Goal: Feedback & Contribution: Contribute content

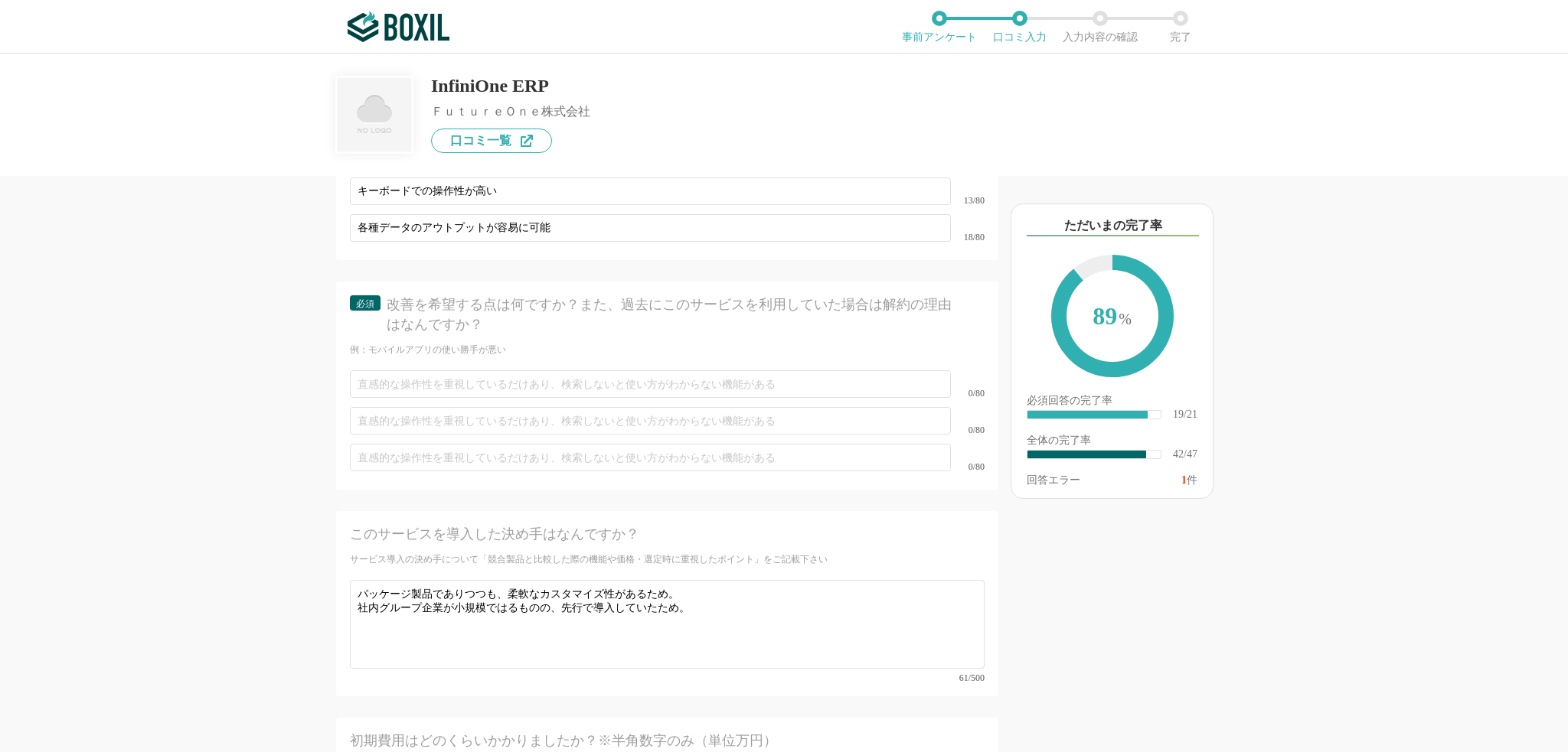
scroll to position [5892, 0]
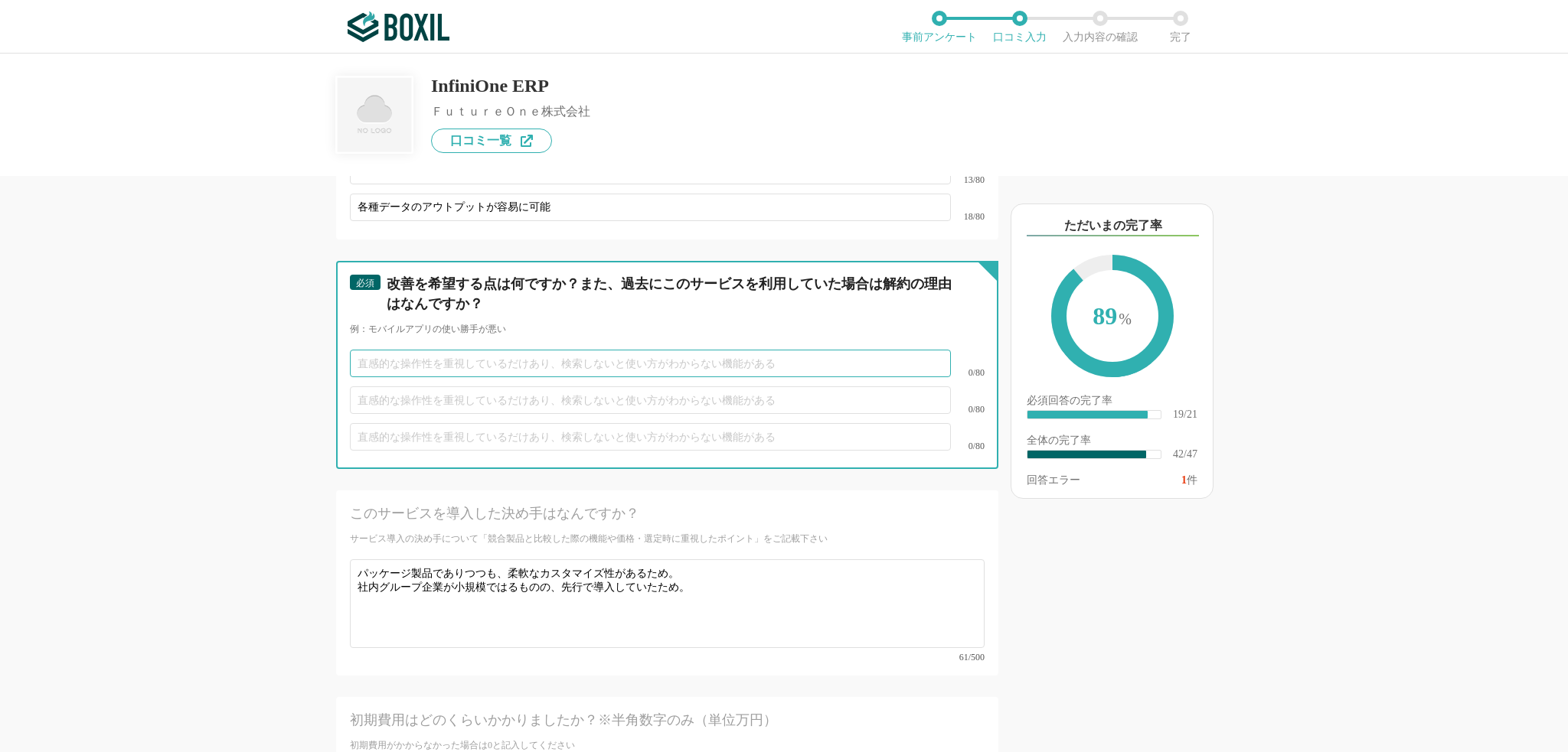
click at [431, 350] on input "text" at bounding box center [650, 363] width 601 height 27
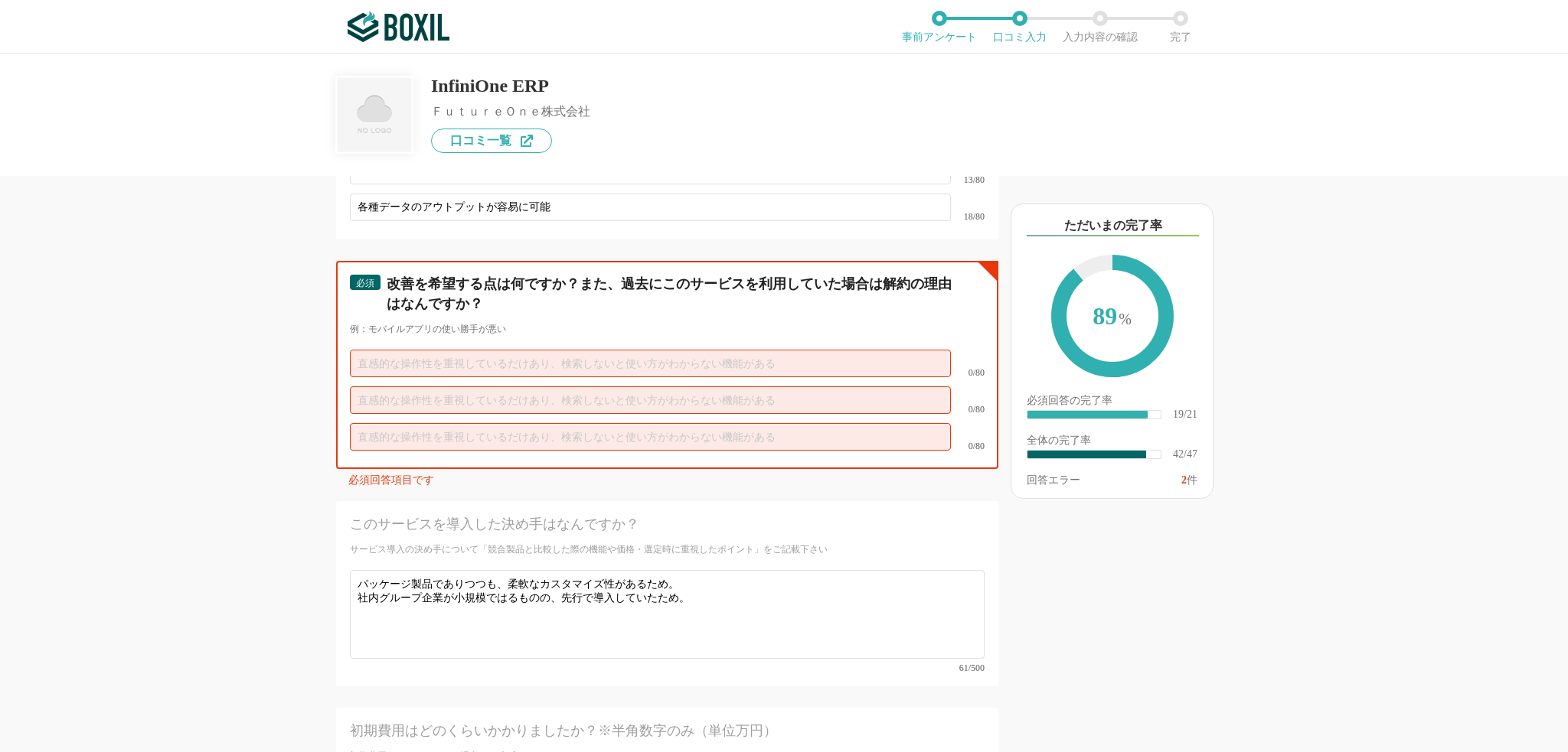
paste input "・画面／文字サイズ等が固定（自由度が低い）"
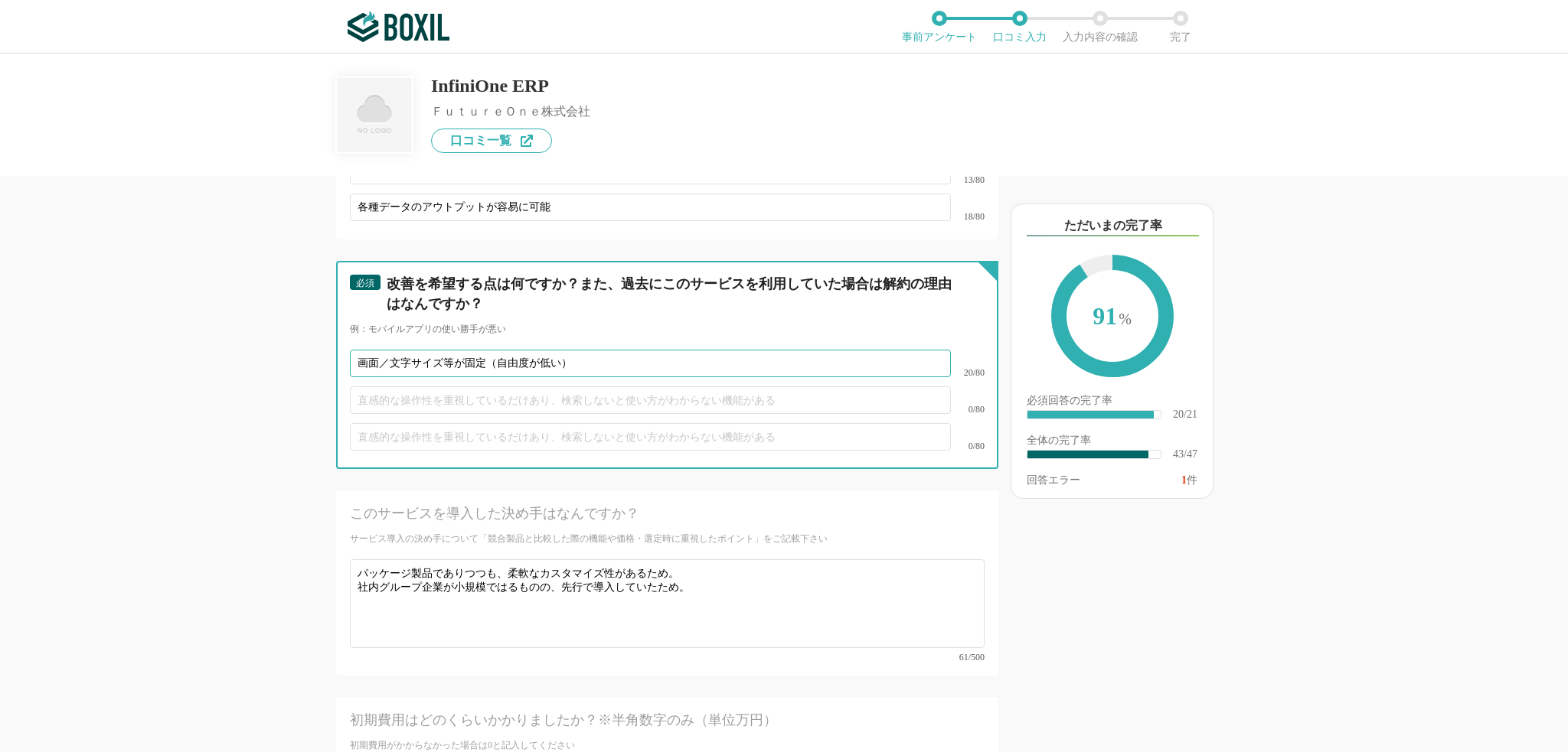
type input "画面／文字サイズ等が固定（自由度が低い）"
type input "ワークフロー機能の充実"
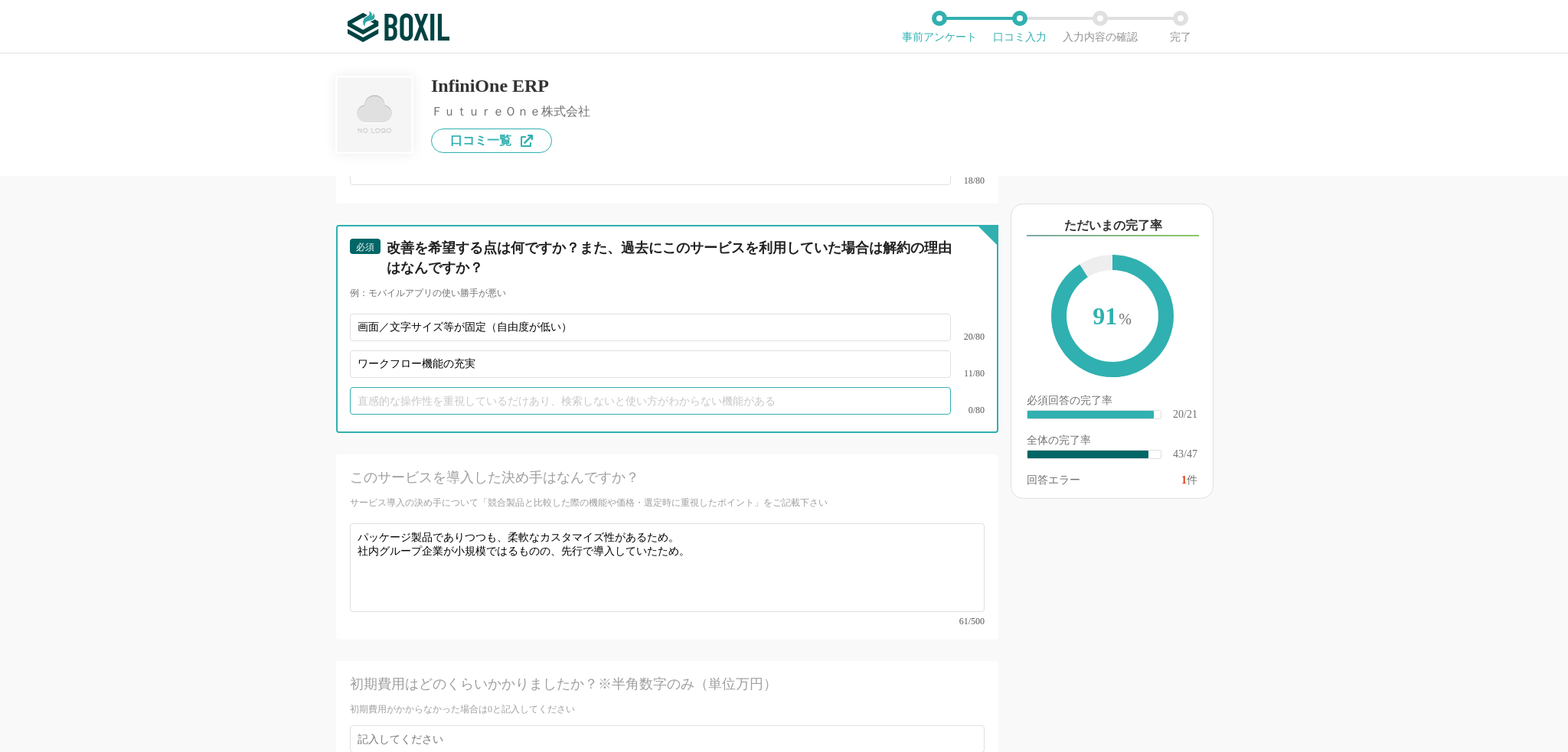
scroll to position [5827, 0]
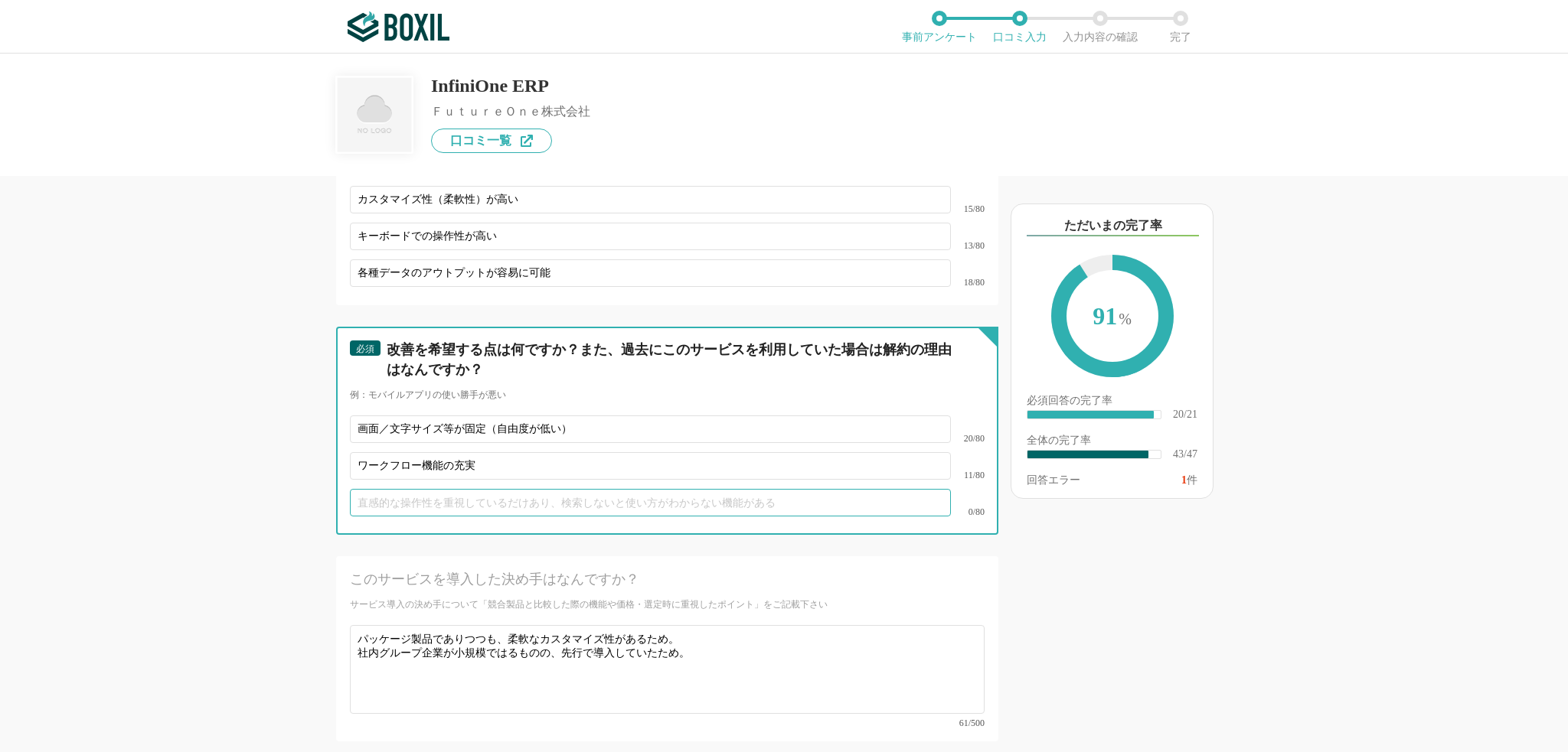
click at [420, 495] on input "text" at bounding box center [650, 503] width 601 height 27
type input "ひ"
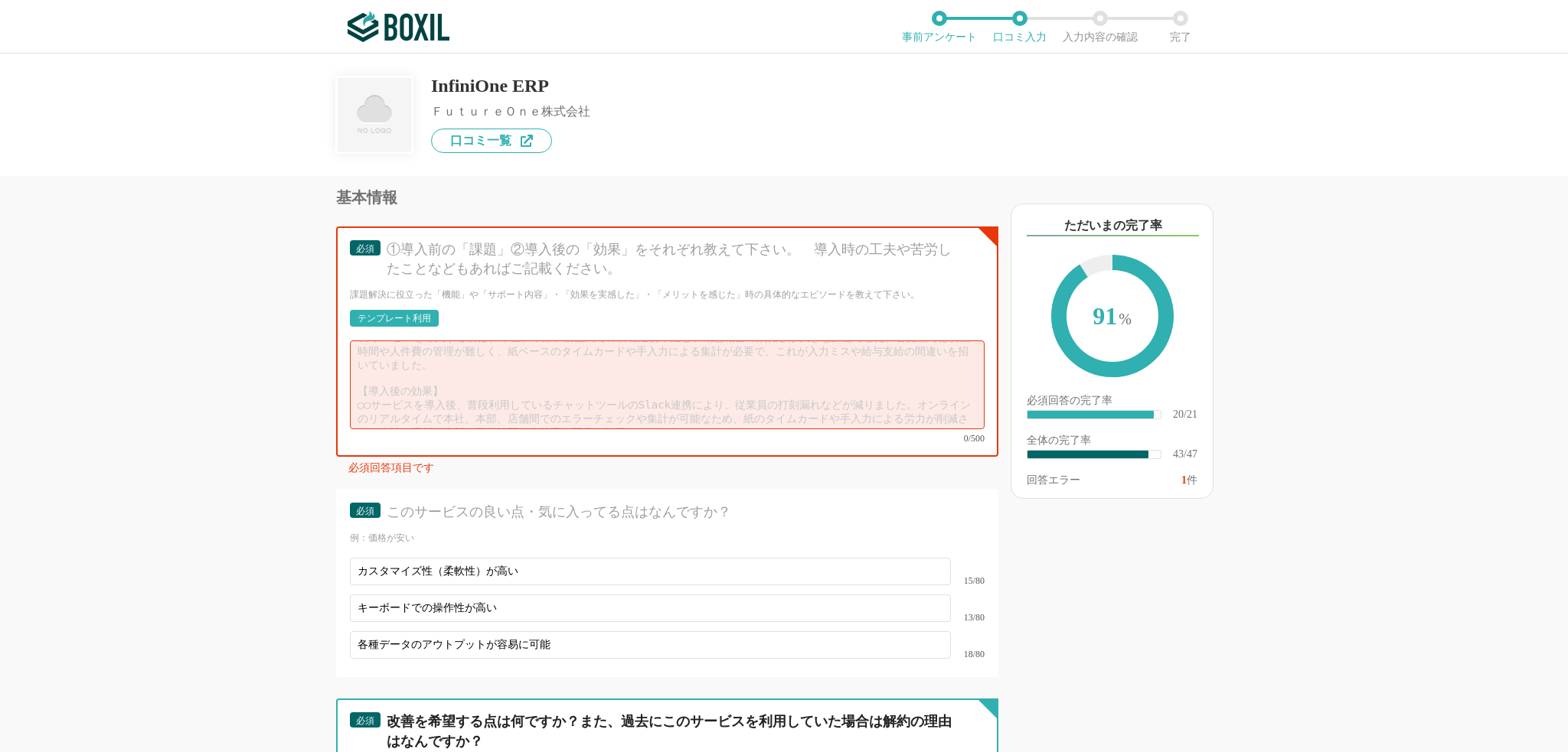
scroll to position [5443, 0]
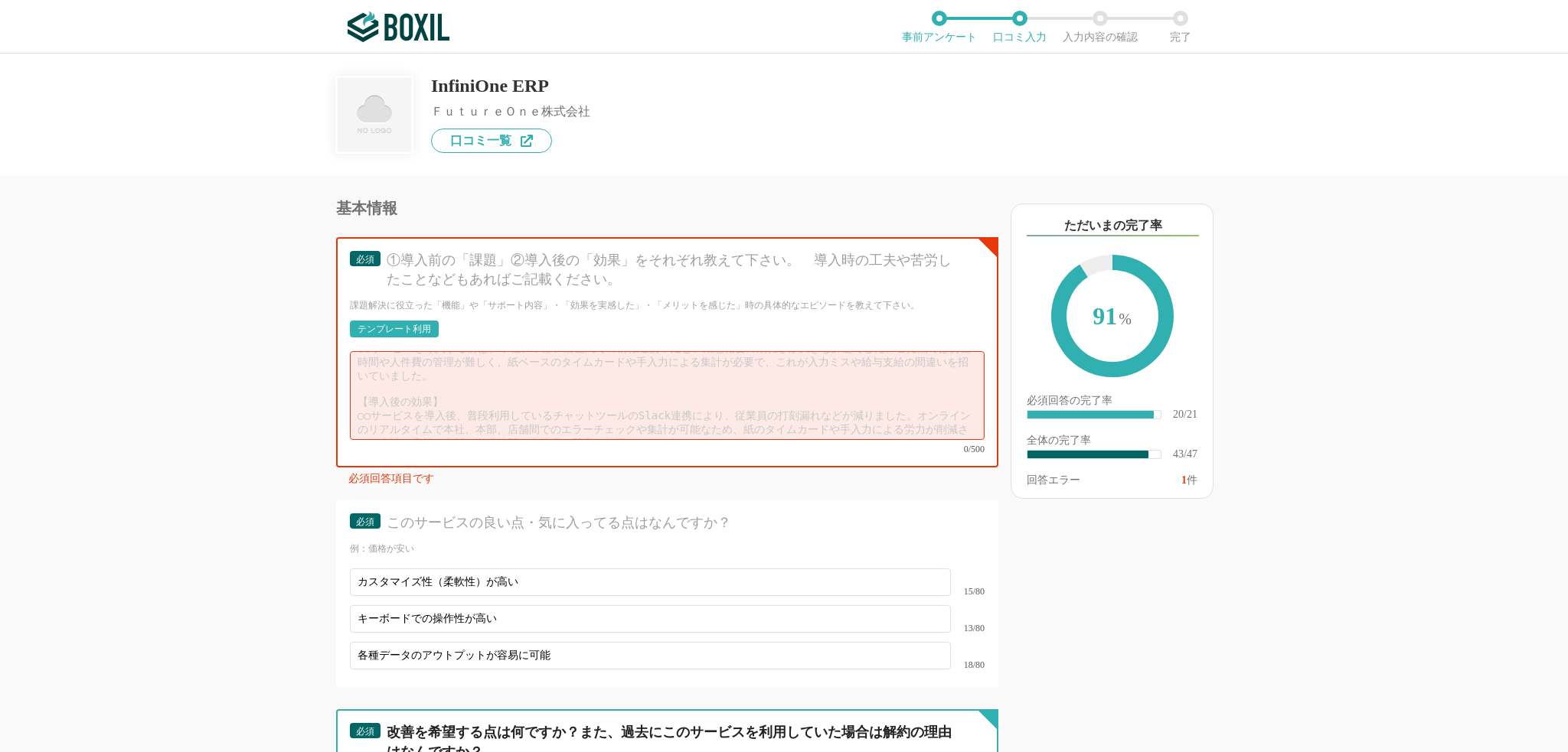
type input "標準機能のレベルアップ"
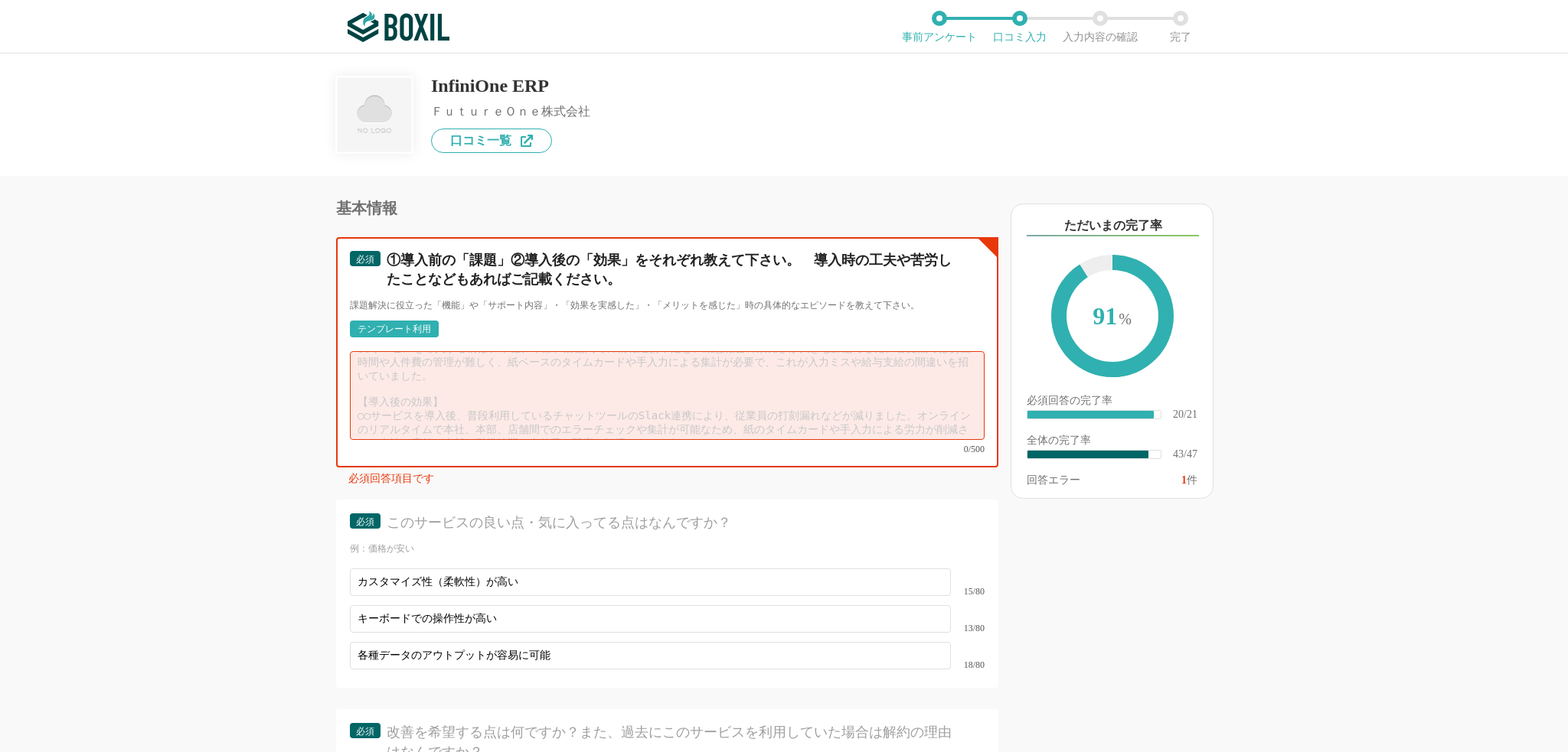
click at [535, 382] on textarea at bounding box center [668, 396] width 635 height 89
click at [457, 391] on textarea at bounding box center [668, 396] width 635 height 89
click at [374, 361] on textarea at bounding box center [668, 396] width 635 height 89
paste textarea "【導入前の課題】 ・各拠点で異なったシステムで運用しており、業務そのものも独自性が強い。 ・紙運用が中心であり、データ活用／共有ができていない。 ・保守ベンダ…"
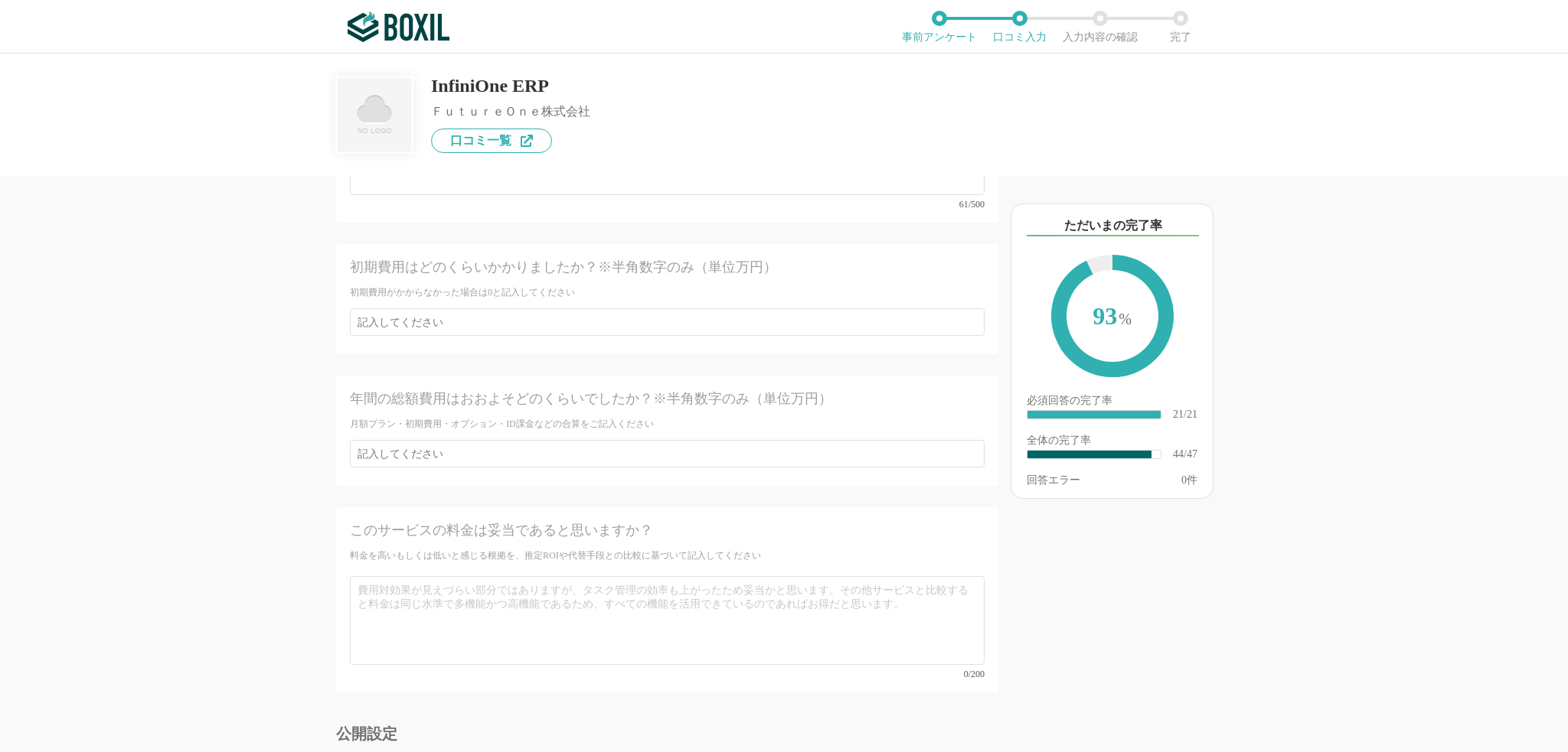
scroll to position [6505, 0]
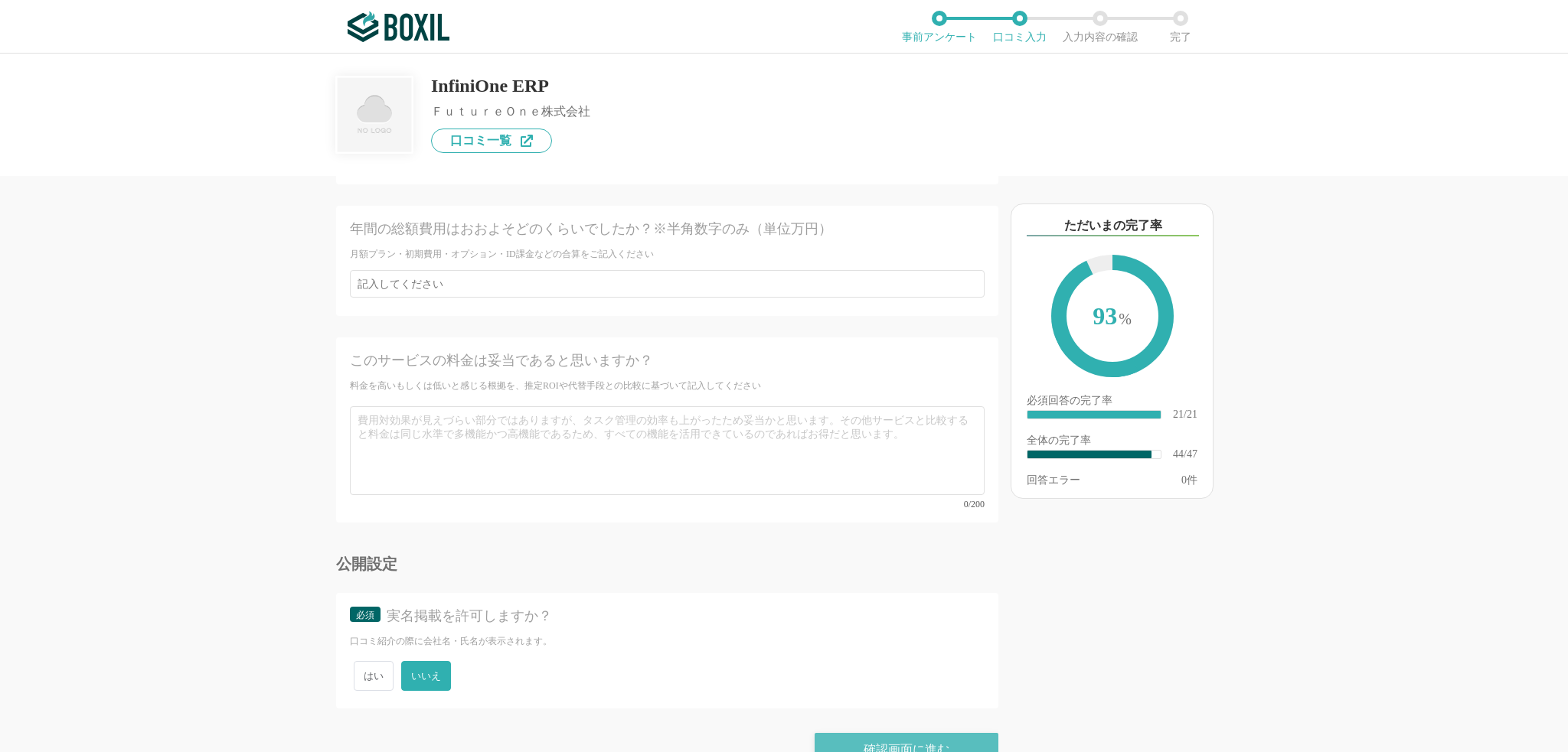
type textarea "【導入前の課題】 ・各拠点で異なったシステムで運用しており、業務そのものも独自性が強い。 ・紙運用が中心であり、データ活用／共有ができていない。 ・保守ベンダ…"
click at [867, 733] on div "確認画面に進む" at bounding box center [906, 750] width 184 height 34
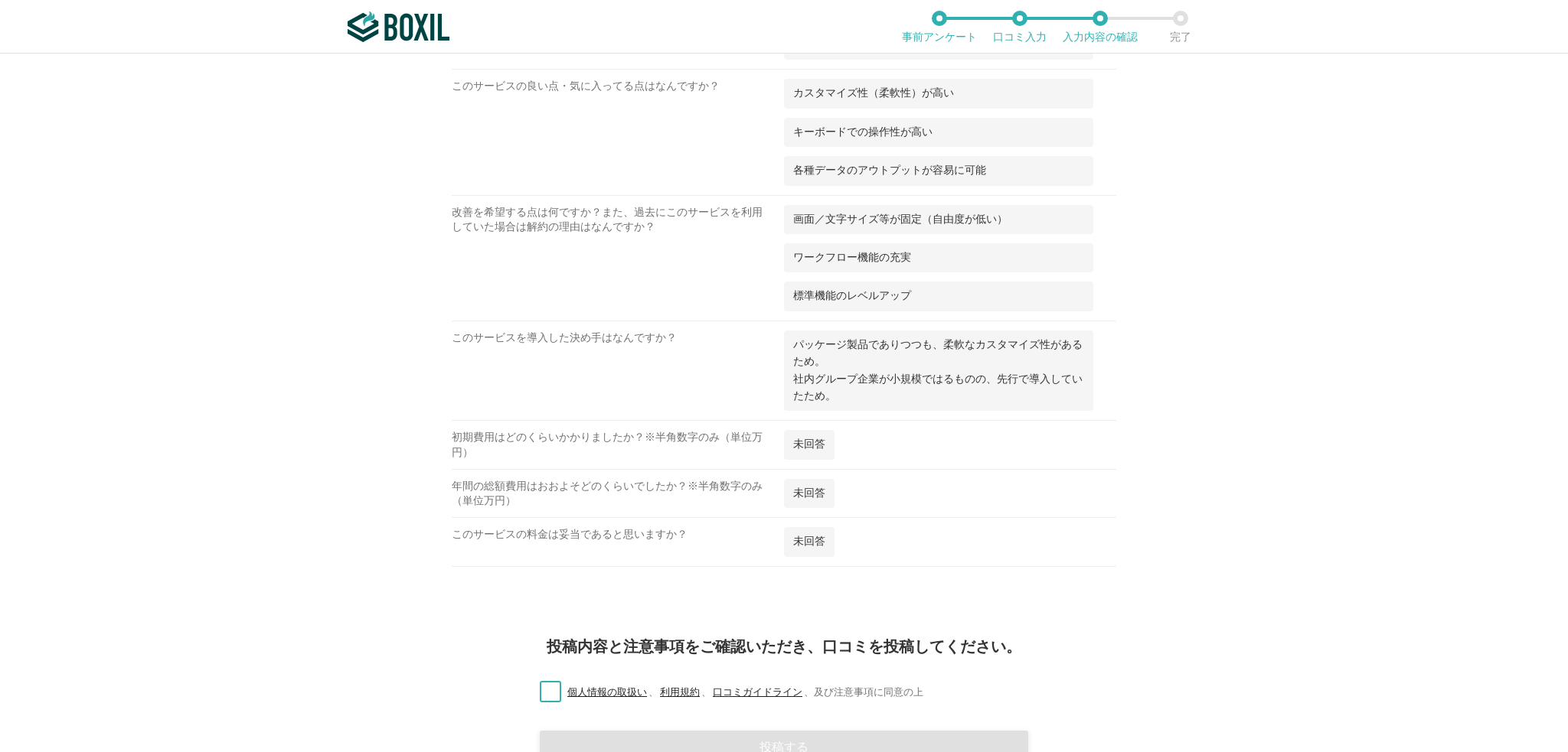
scroll to position [2676, 0]
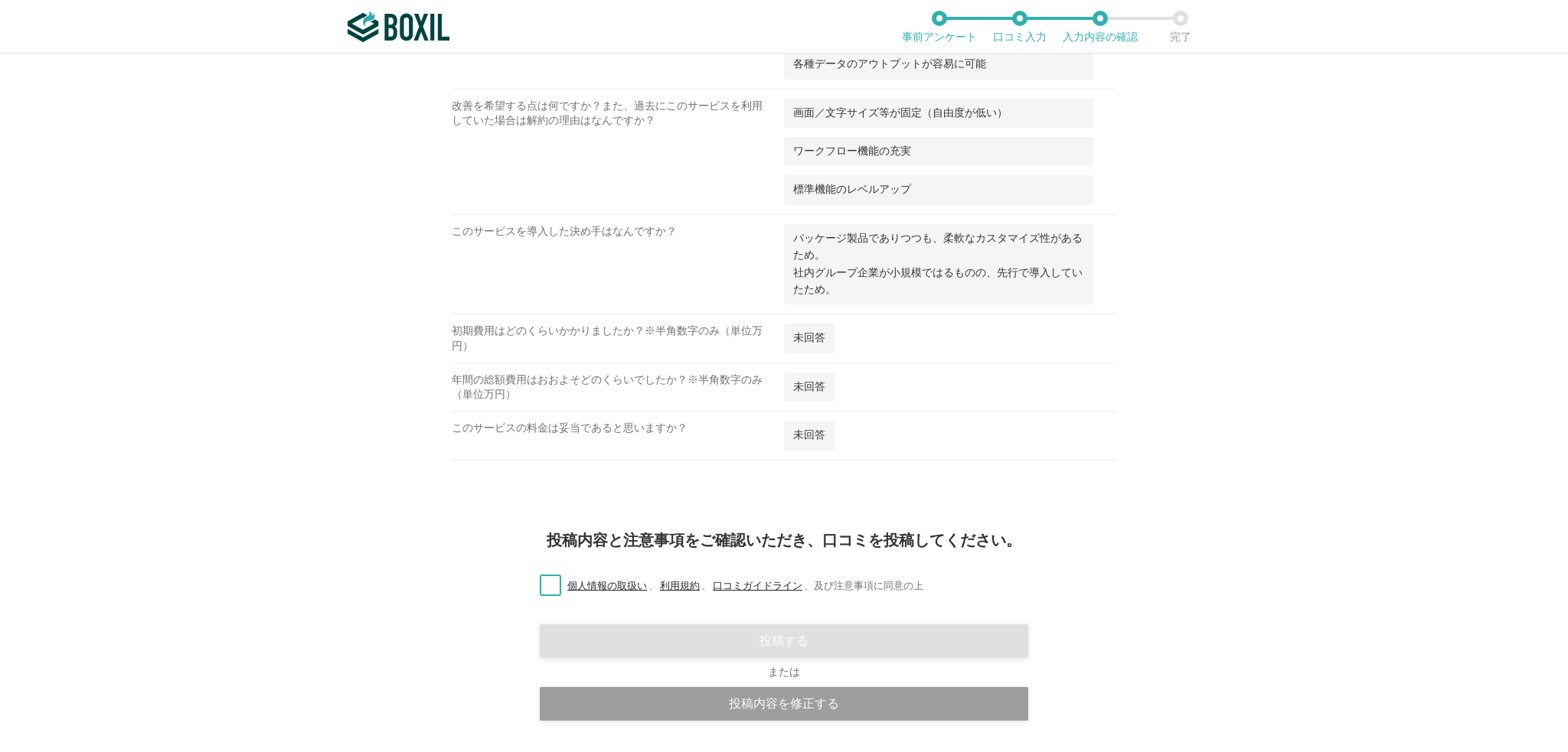
click at [548, 578] on label "個人情報の取扱い 、 利用規約 、 口コミガイドライン 、 及び注意事項に同意の上" at bounding box center [726, 586] width 396 height 16
click at [0, 0] on input "個人情報の取扱い 、 利用規約 、 口コミガイドライン 、 及び注意事項に同意の上" at bounding box center [0, 0] width 0 height 0
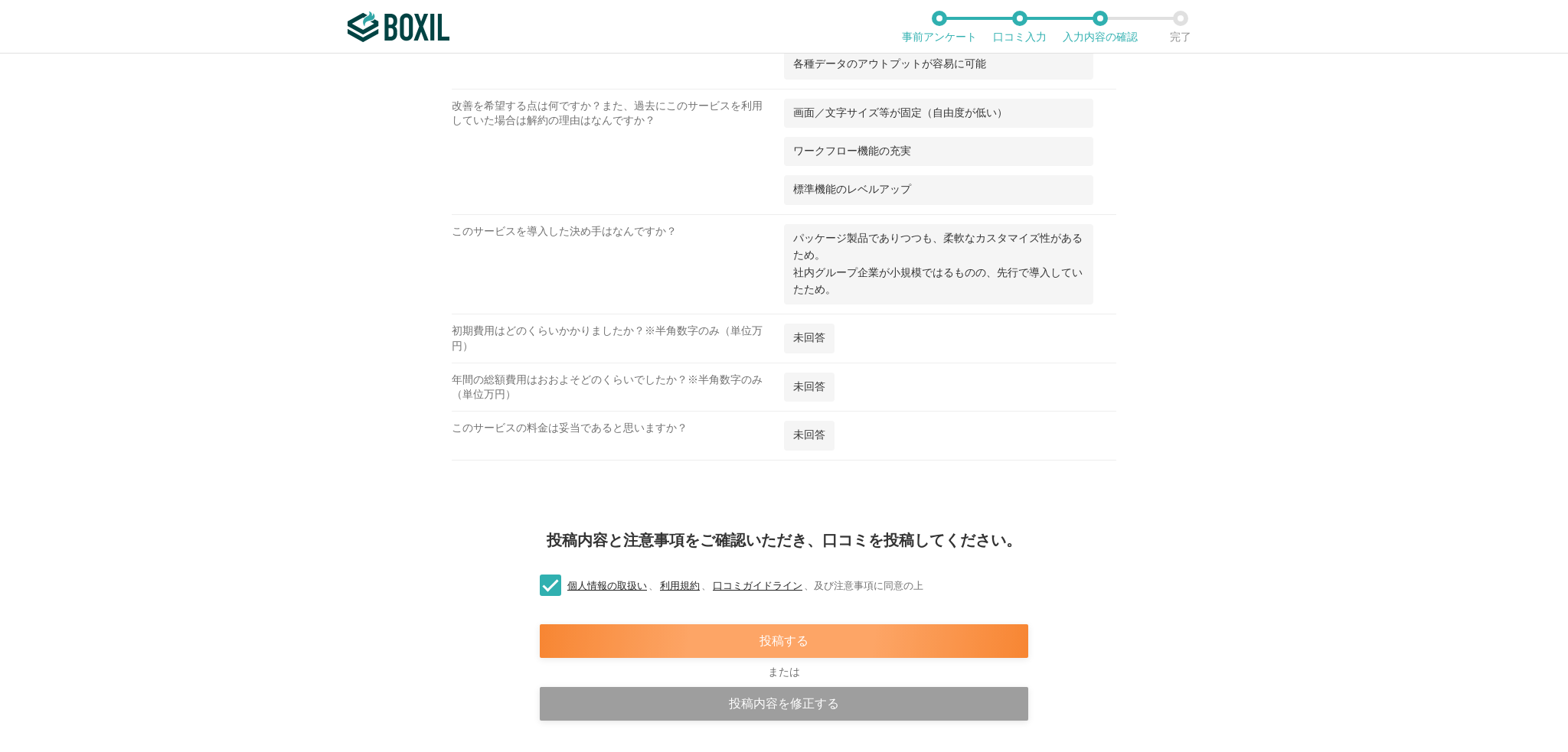
click at [772, 625] on div "投稿する" at bounding box center [784, 641] width 489 height 34
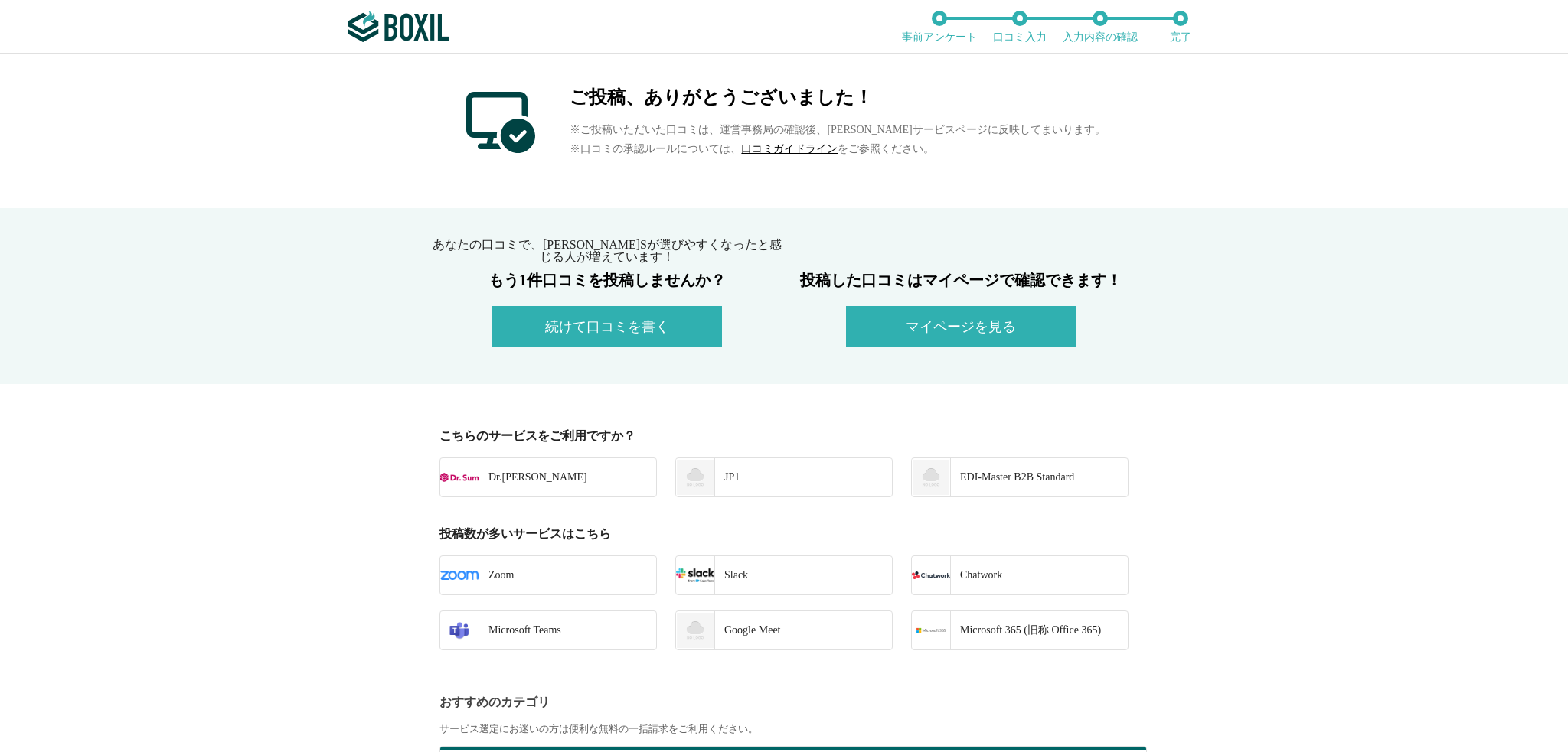
click at [915, 329] on button "マイページを見る" at bounding box center [961, 327] width 229 height 42
